Goal: Task Accomplishment & Management: Manage account settings

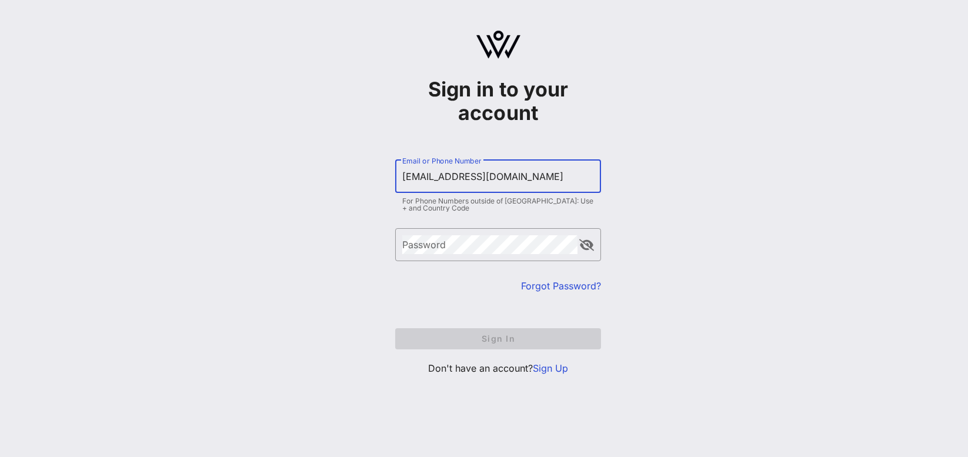
type input "[EMAIL_ADDRESS][DOMAIN_NAME]"
click at [498, 337] on button "Sign In" at bounding box center [498, 338] width 206 height 21
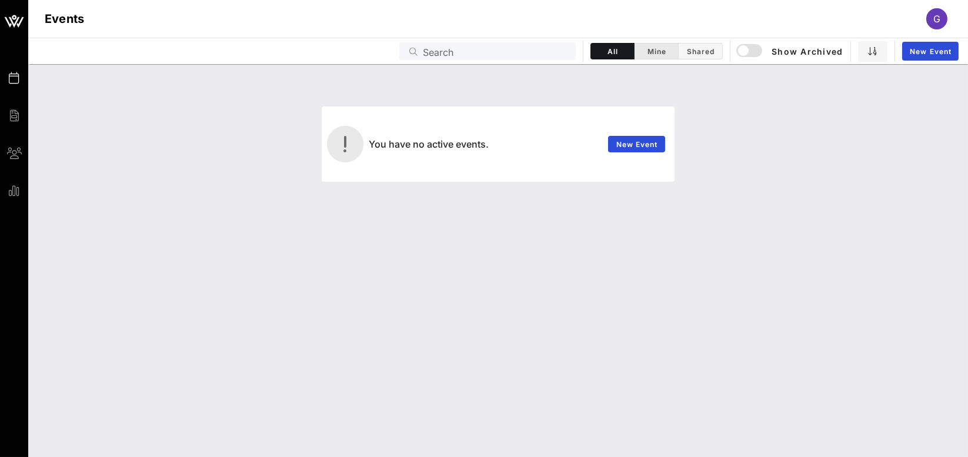
click at [652, 51] on span "Mine" at bounding box center [656, 51] width 29 height 9
click at [707, 54] on span "Shared" at bounding box center [700, 51] width 29 height 9
click at [625, 51] on span "All" at bounding box center [612, 51] width 29 height 9
click at [703, 52] on span "Shared" at bounding box center [700, 51] width 29 height 9
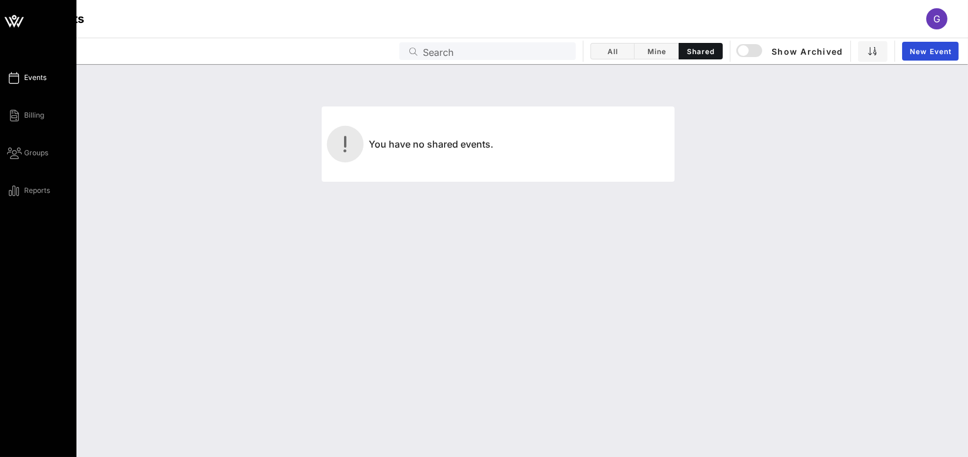
click at [31, 79] on span "Events" at bounding box center [35, 77] width 22 height 11
click at [24, 112] on span "Billing" at bounding box center [34, 115] width 20 height 11
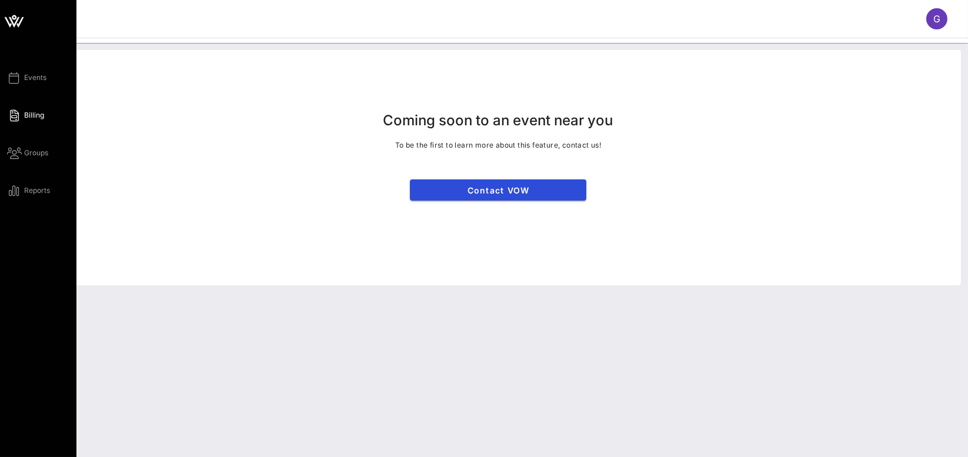
click at [41, 161] on div "Events Billing Groups Reports" at bounding box center [41, 134] width 69 height 127
click at [43, 155] on span "Groups" at bounding box center [36, 153] width 24 height 11
click at [40, 192] on span "Reports" at bounding box center [37, 190] width 26 height 11
click at [39, 154] on span "Groups" at bounding box center [36, 153] width 24 height 11
click at [32, 23] on figure at bounding box center [38, 21] width 76 height 28
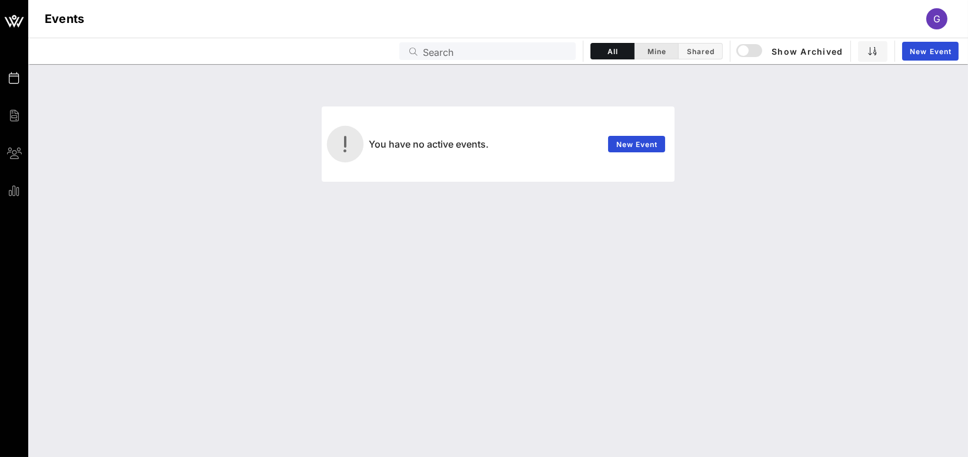
click at [652, 49] on span "Mine" at bounding box center [656, 51] width 29 height 9
click at [708, 53] on span "Shared" at bounding box center [700, 51] width 29 height 9
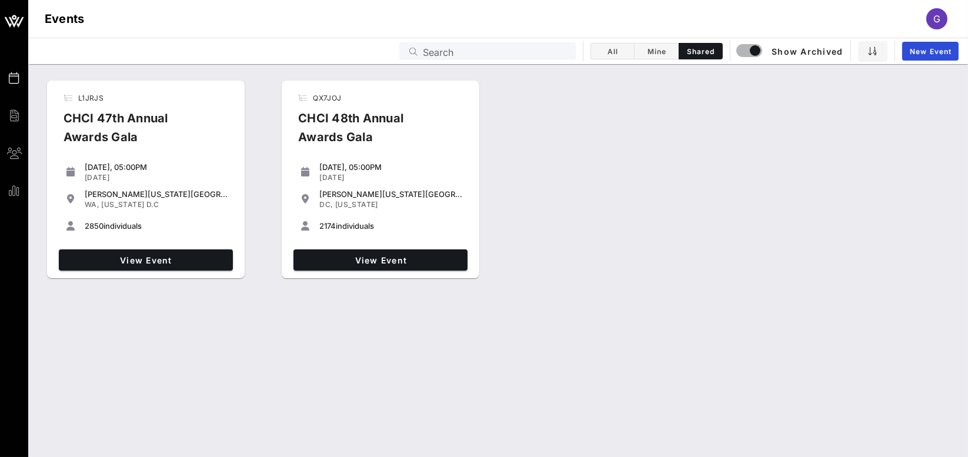
click at [373, 176] on div "[DATE]" at bounding box center [390, 177] width 143 height 9
click at [403, 259] on span "View Event" at bounding box center [380, 260] width 165 height 10
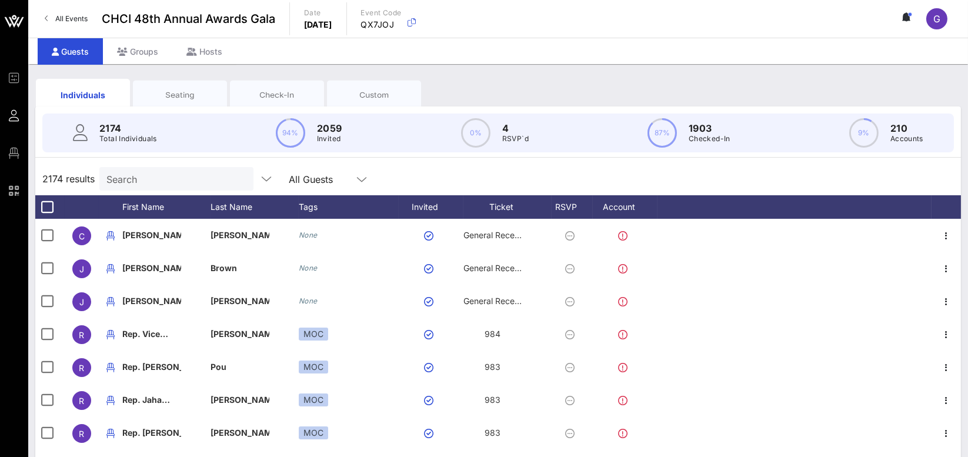
click at [199, 183] on input "Search" at bounding box center [175, 178] width 138 height 15
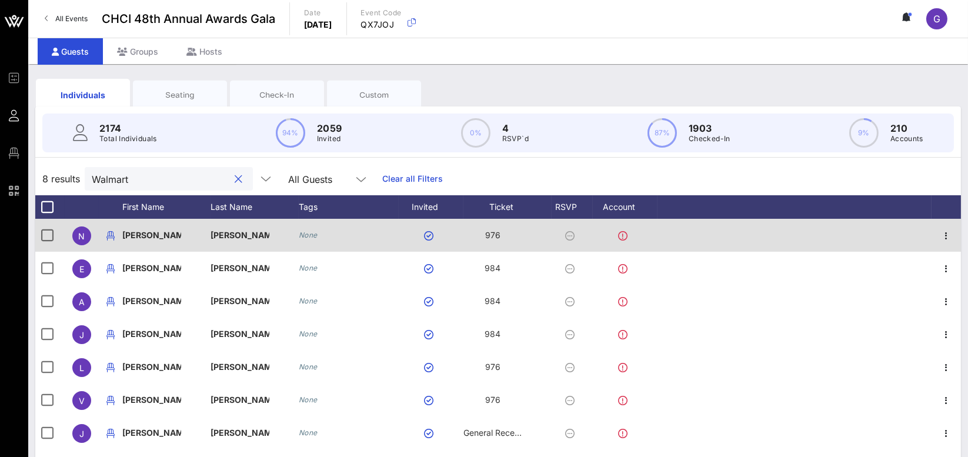
type input "Walmart"
click at [128, 235] on p "[PERSON_NAME]" at bounding box center [151, 235] width 59 height 33
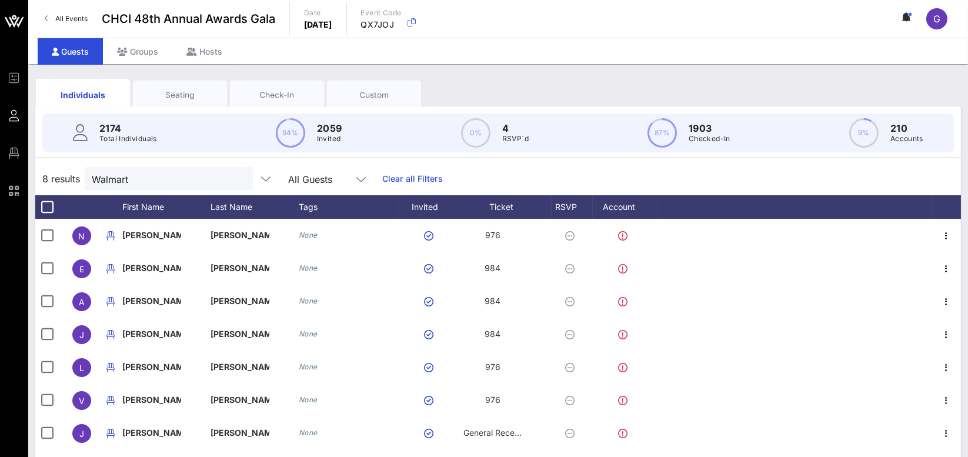
click at [198, 90] on div "Seating" at bounding box center [180, 94] width 76 height 11
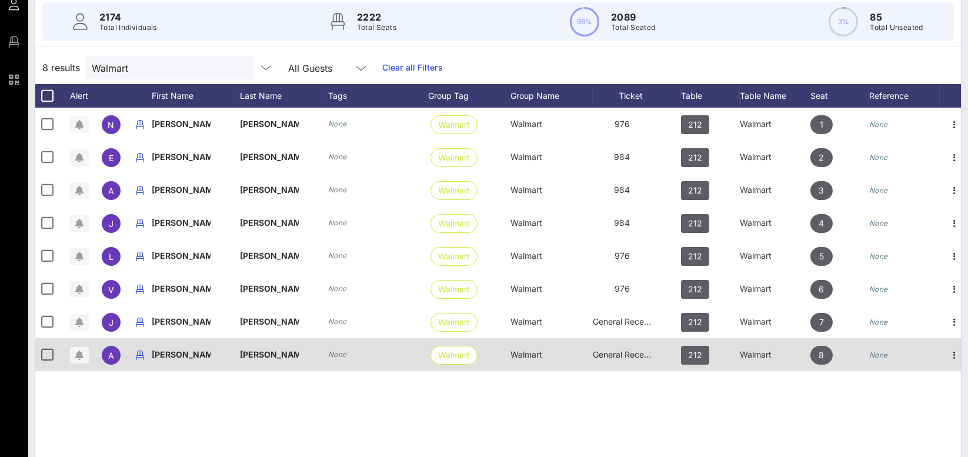
scroll to position [109, 0]
